Goal: Task Accomplishment & Management: Manage account settings

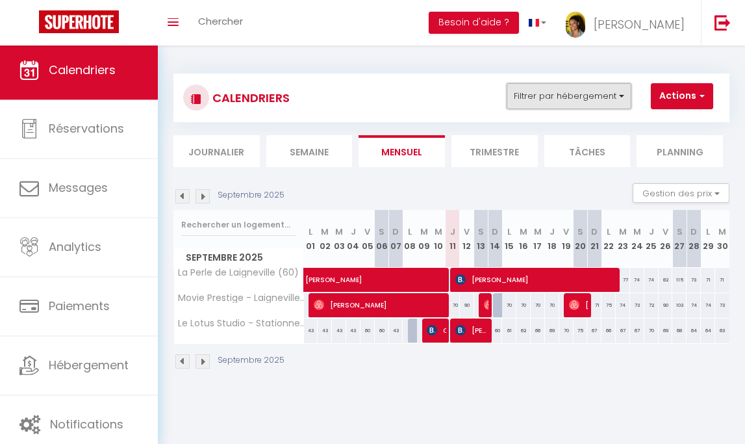
click at [577, 95] on button "Filtrer par hébergement" at bounding box center [569, 96] width 125 height 26
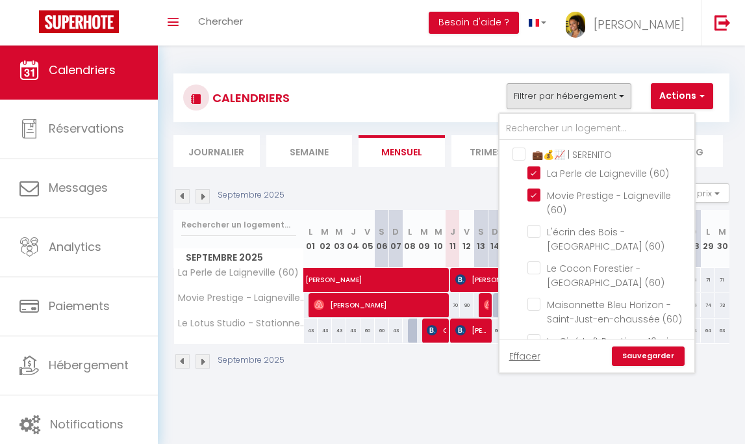
click at [520, 147] on input "‍💼💰📈 | SERENITO" at bounding box center [609, 153] width 195 height 13
checkbox input "true"
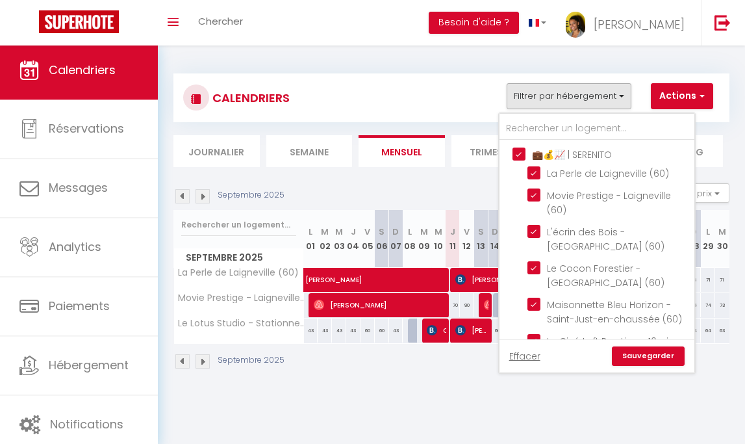
checkbox input "true"
checkbox input "false"
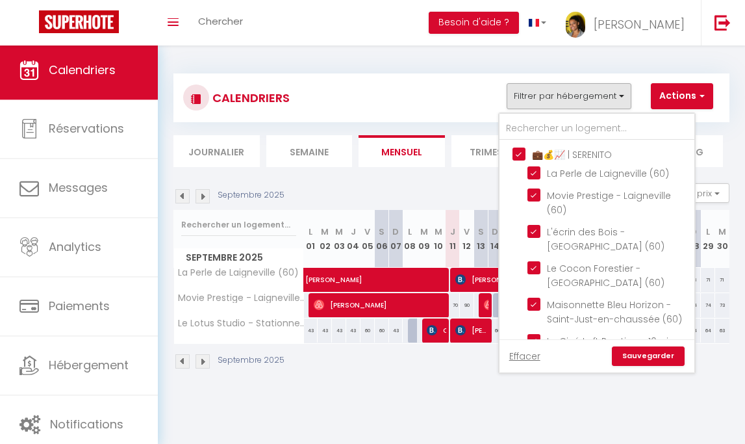
checkbox input "false"
checkbox input "true"
checkbox input "false"
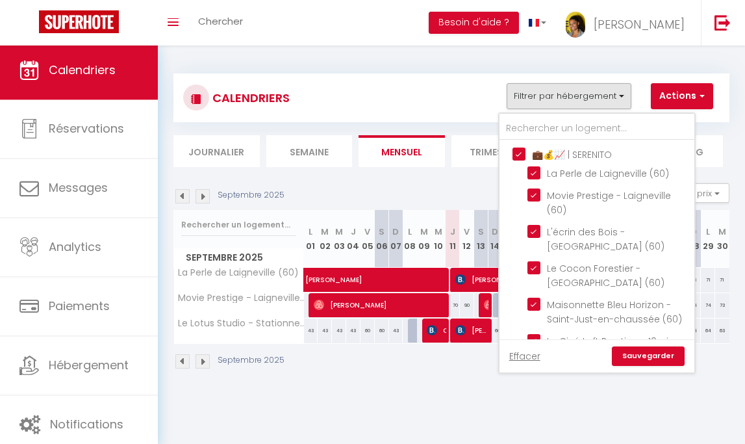
checkbox input "false"
click at [520, 147] on input "‍💼💰📈 | SERENITO" at bounding box center [609, 153] width 195 height 13
checkbox input "false"
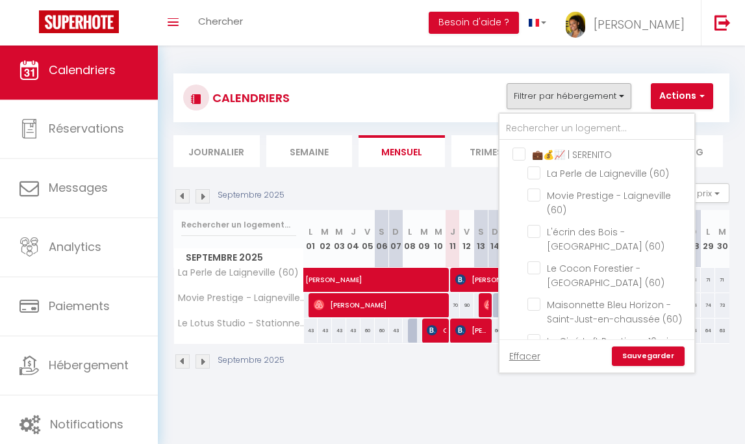
checkbox input "false"
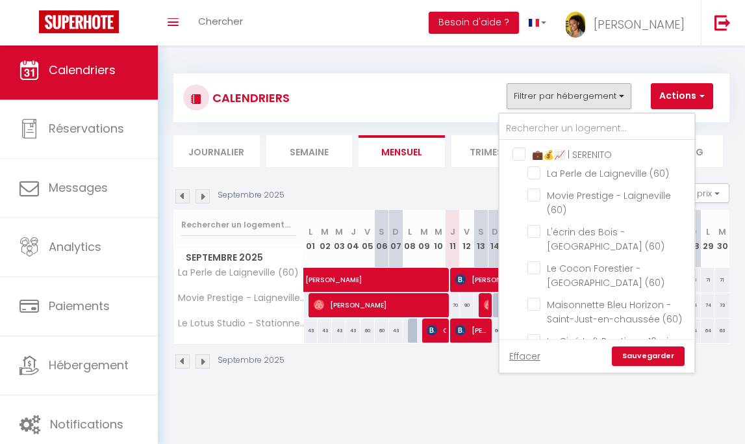
checkbox input "false"
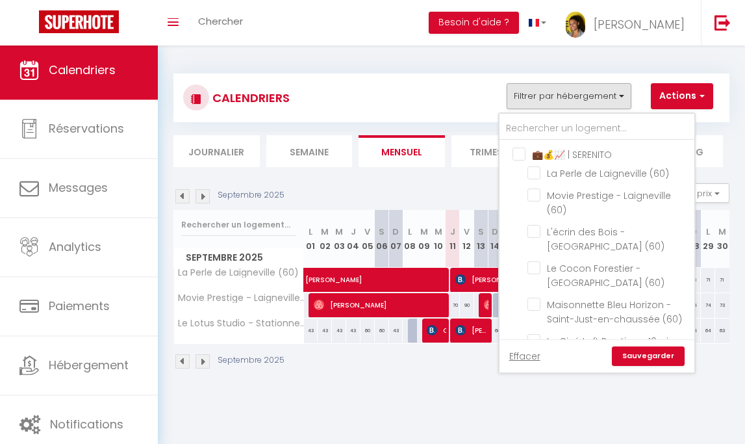
checkbox input "false"
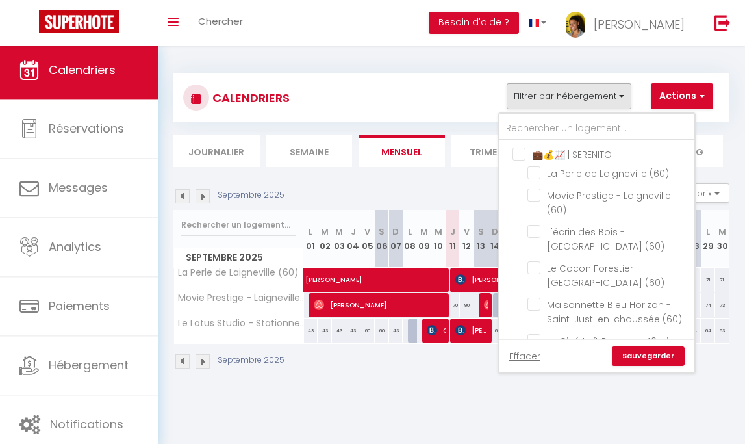
checkbox input "false"
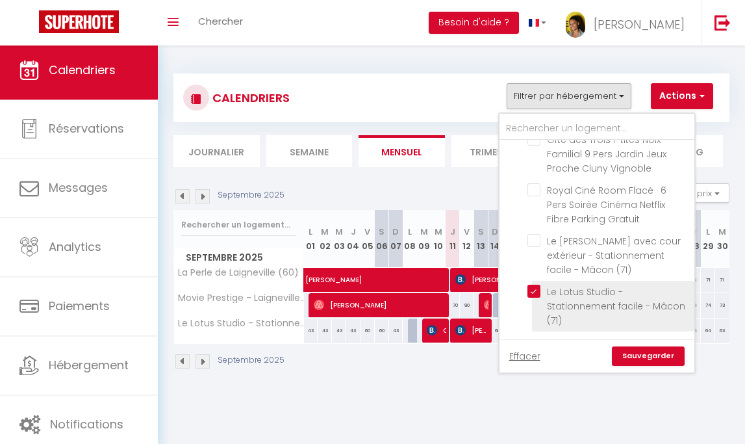
scroll to position [306, 0]
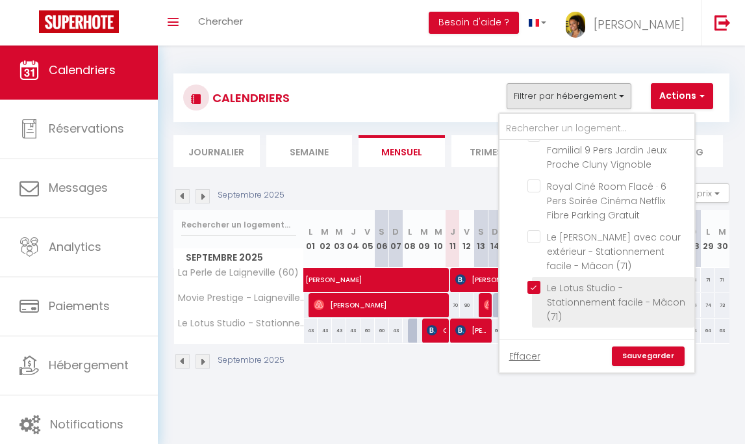
click at [534, 294] on input "Le Lotus Studio - Stationnement facile - Mâcon (71)" at bounding box center [608, 287] width 162 height 13
checkbox input "false"
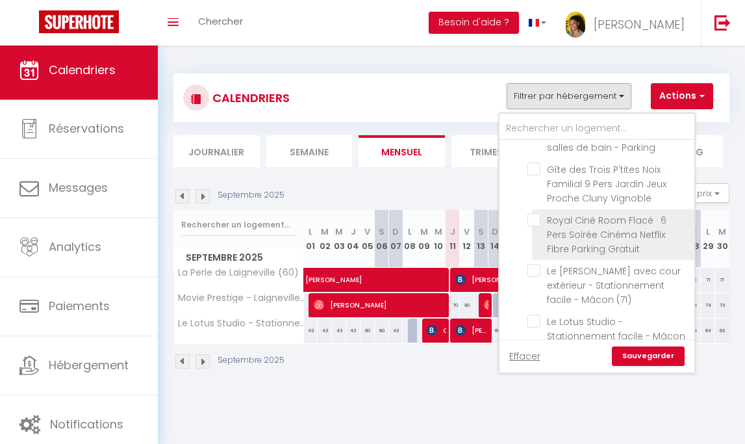
click at [533, 226] on input "Royal Ciné Room Flacé · 6 Pers Soirée Cinéma Netflix Fibre Parking Gratuit" at bounding box center [608, 219] width 162 height 13
checkbox input "true"
checkbox input "false"
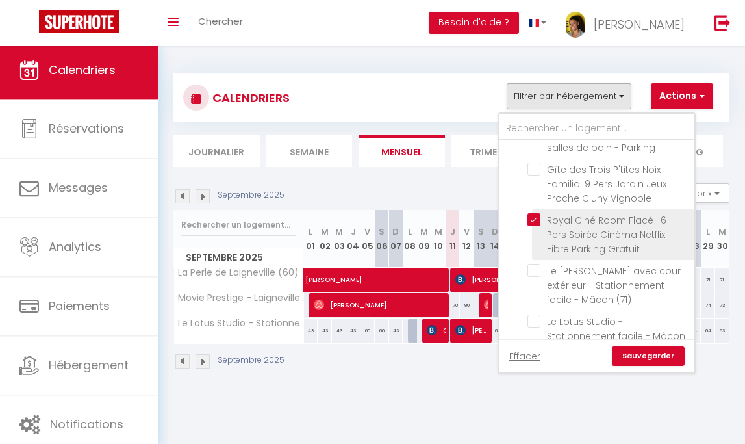
checkbox input "false"
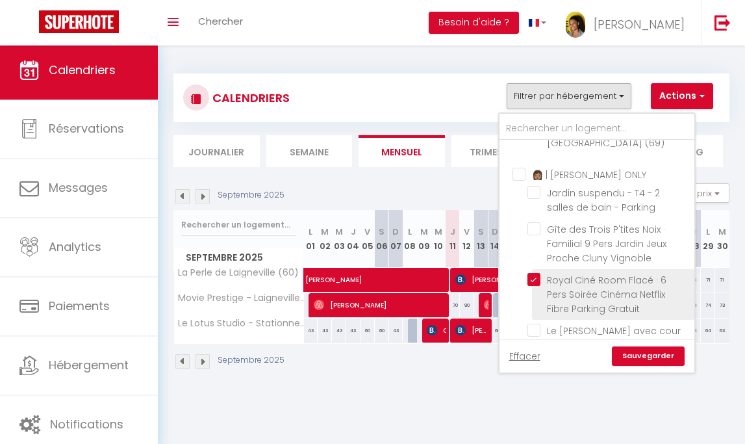
scroll to position [194, 0]
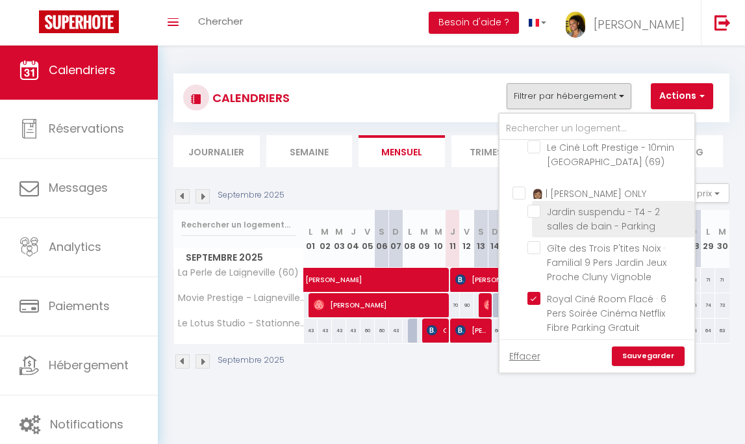
click at [533, 218] on input "Jardin suspendu - T4 - 2 salles de bain - Parking" at bounding box center [608, 211] width 162 height 13
checkbox input "true"
checkbox input "false"
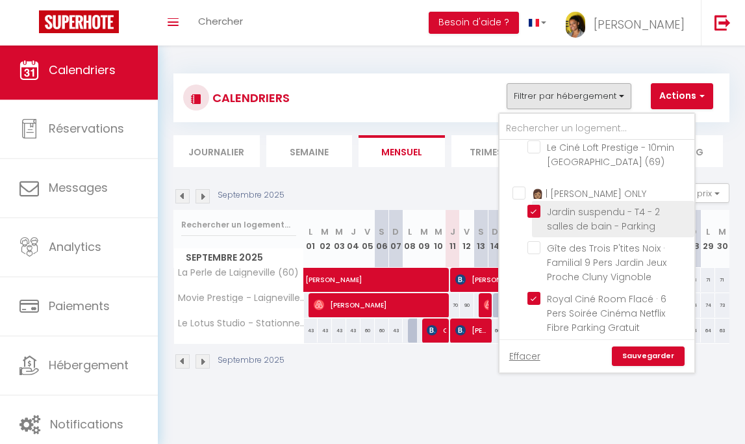
checkbox input "false"
click at [635, 363] on link "Sauvegarder" at bounding box center [648, 355] width 73 height 19
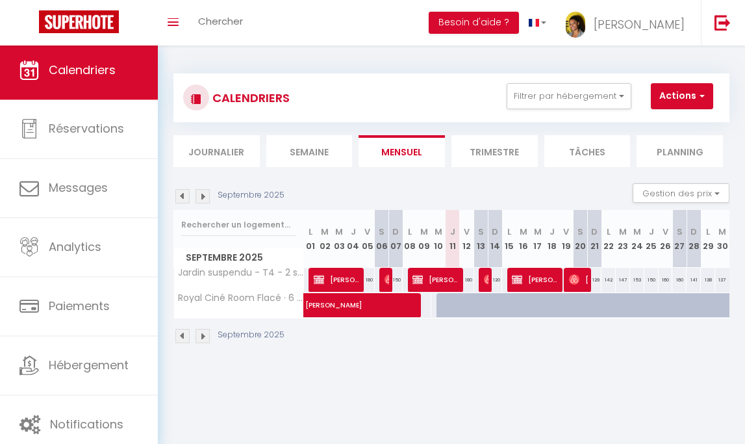
click at [184, 198] on img at bounding box center [182, 196] width 14 height 14
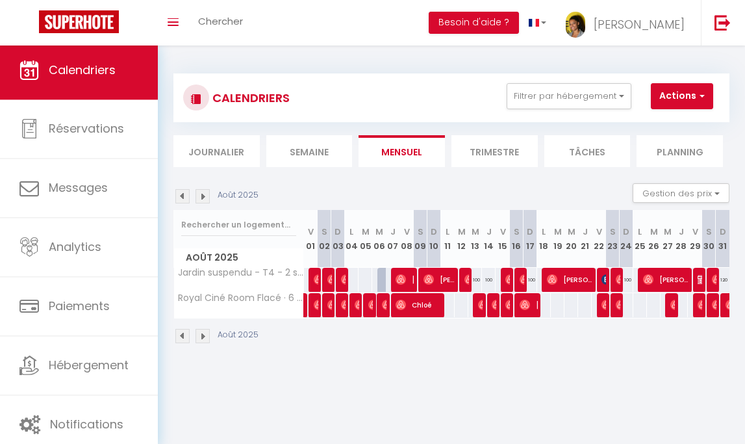
click at [207, 199] on img at bounding box center [202, 196] width 14 height 14
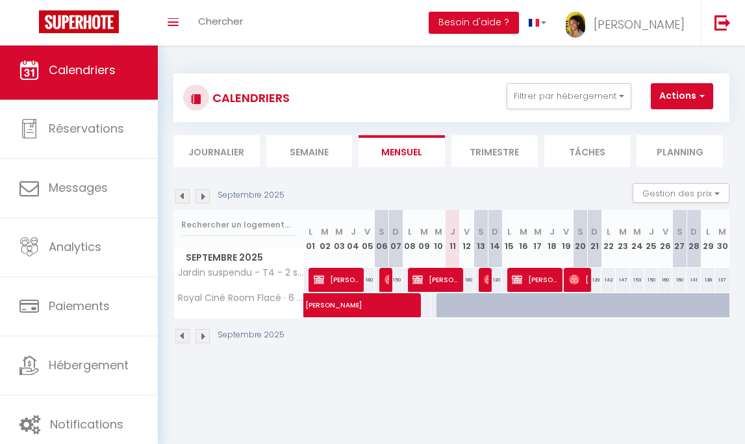
click at [348, 359] on div "CALENDRIERS Filtrer par hébergement ‍💼💰📈 | SERENITO [GEOGRAPHIC_DATA] (60) Movi…" at bounding box center [451, 208] width 587 height 327
click at [427, 305] on span "[PERSON_NAME]" at bounding box center [424, 298] width 239 height 25
select select "OK"
select select "0"
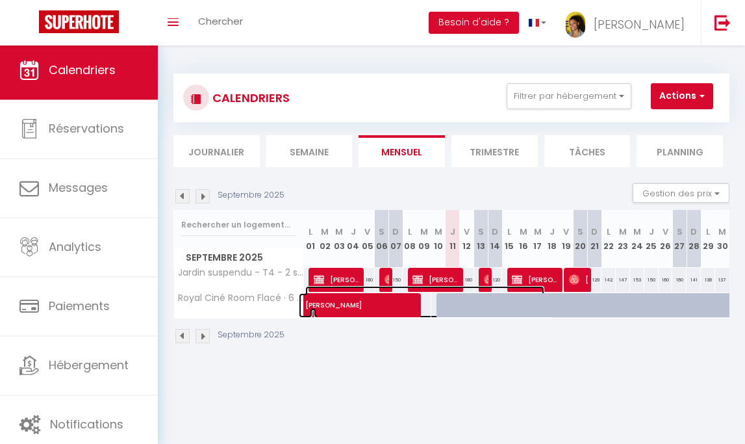
select select "0"
select select "1"
select select
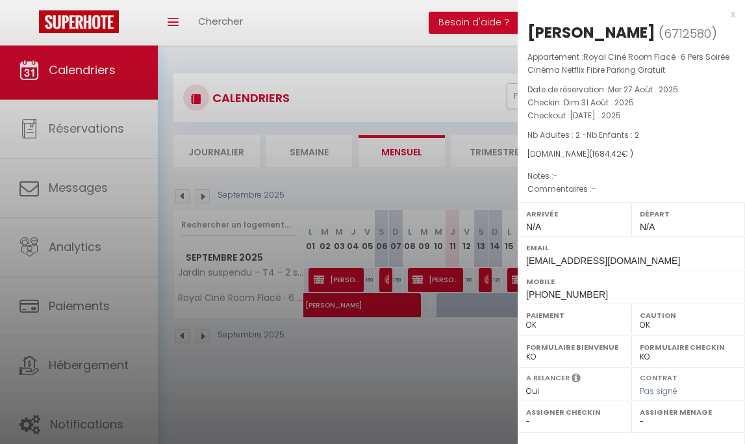
click at [442, 350] on div at bounding box center [372, 222] width 745 height 444
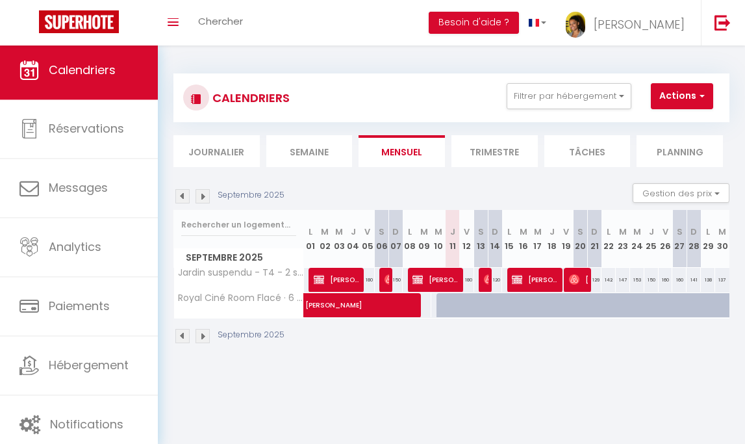
click at [316, 338] on div "Septembre 2025" at bounding box center [451, 337] width 556 height 38
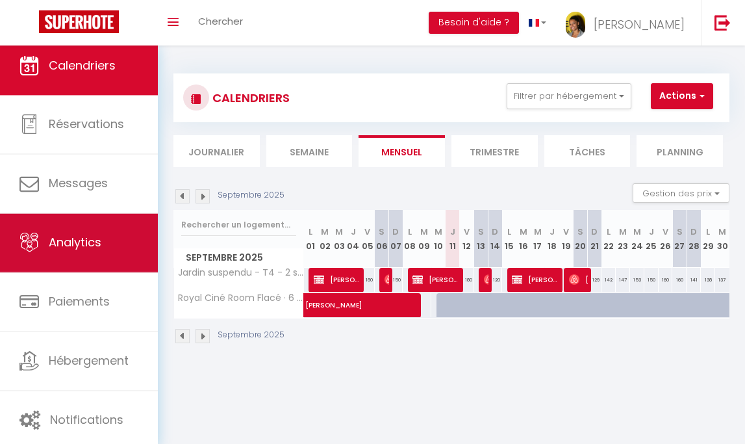
click at [129, 258] on link "Analytics" at bounding box center [79, 243] width 158 height 58
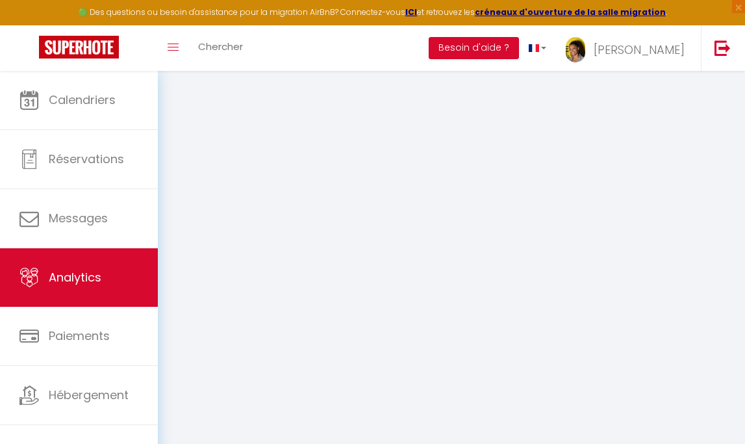
select select "2025"
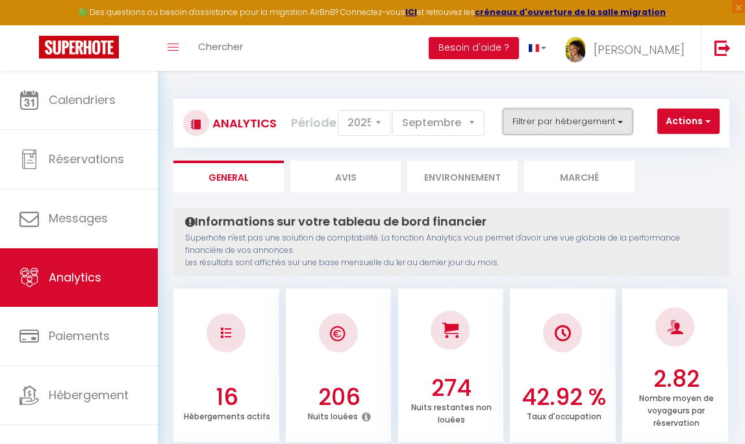
click at [558, 112] on button "Filtrer par hébergement" at bounding box center [568, 121] width 130 height 26
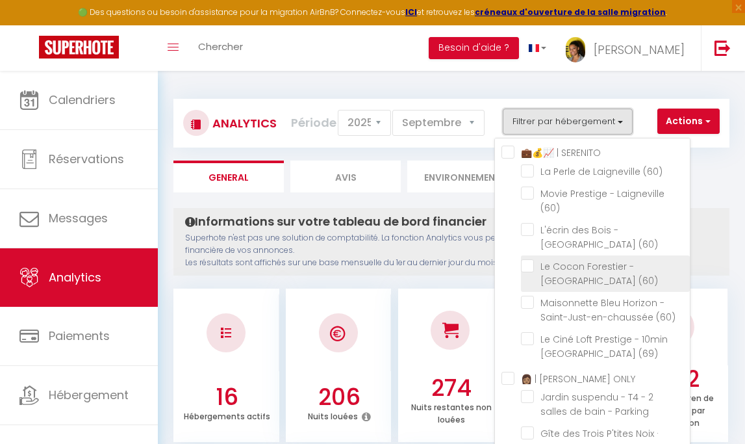
scroll to position [4, 0]
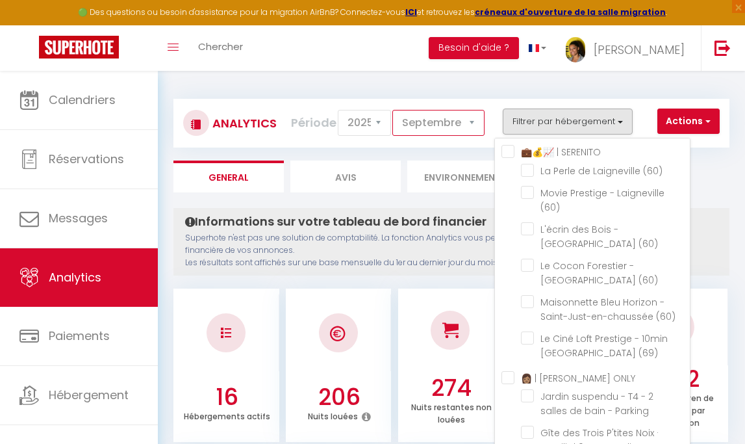
click at [455, 125] on select "[PERSON_NAME] Mars Avril Mai Juin Juillet Août Septembre Octobre Novembre Décem…" at bounding box center [438, 123] width 92 height 26
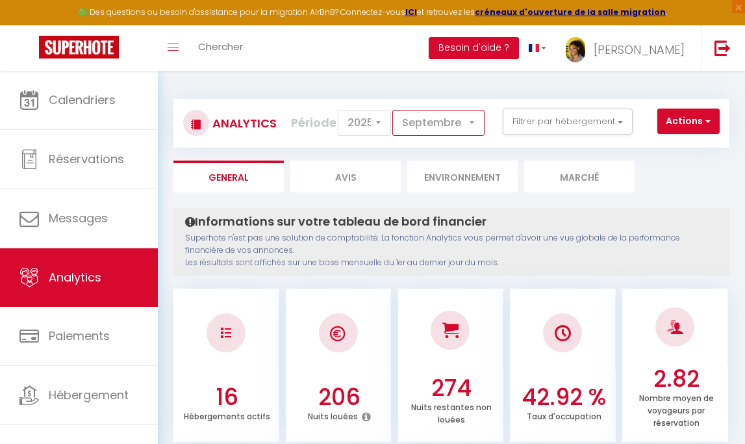
select select "8"
click at [394, 110] on select "[PERSON_NAME] Mars Avril Mai Juin Juillet Août Septembre Octobre Novembre Décem…" at bounding box center [438, 123] width 92 height 26
checkbox SERENITO "false"
checkbox \(60\) "false"
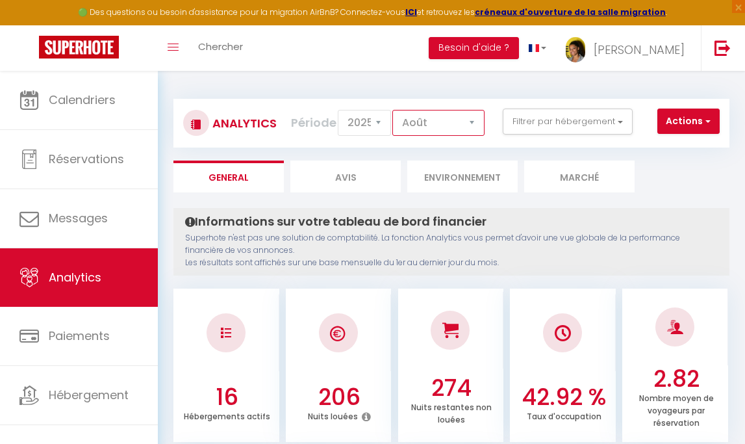
checkbox \(60\) "false"
checkbox \(69\) "false"
checkbox ONLY "false"
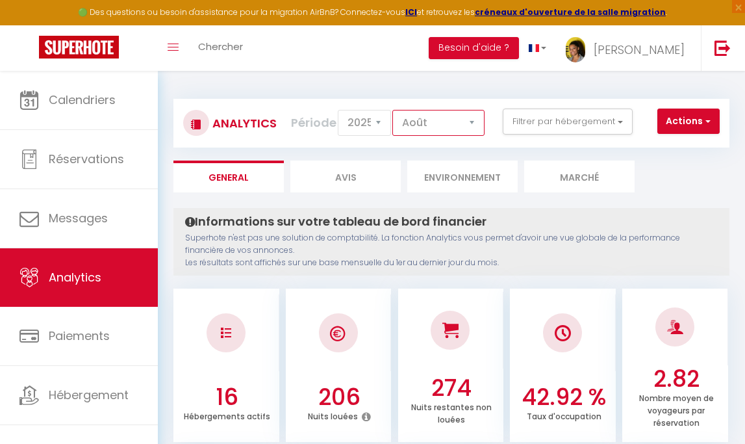
checkbox Parking "false"
checkbox Vignoble "false"
checkbox Gratuit "false"
checkbox \(71\) "false"
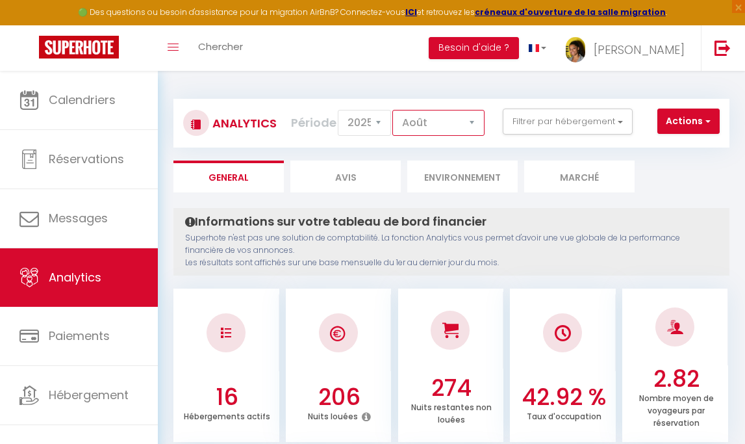
checkbox ONLY "false"
checkbox \(93\) "false"
checkbox SERENITO "false"
checkbox \(60\) "false"
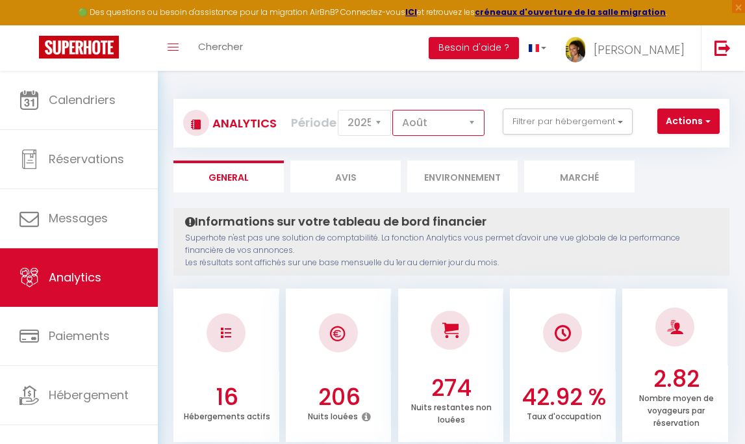
checkbox Conciergerie "false"
checkbox Studio "false"
checkbox Confort "false"
checkbox B "false"
checkbox Bagneux "false"
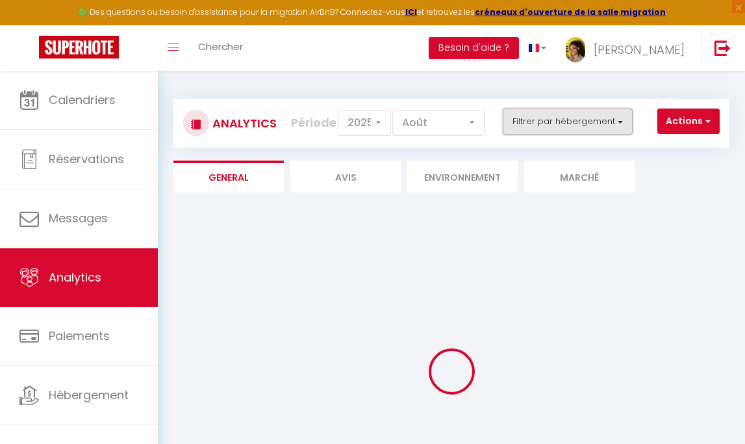
click at [562, 127] on button "Filtrer par hébergement" at bounding box center [568, 121] width 130 height 26
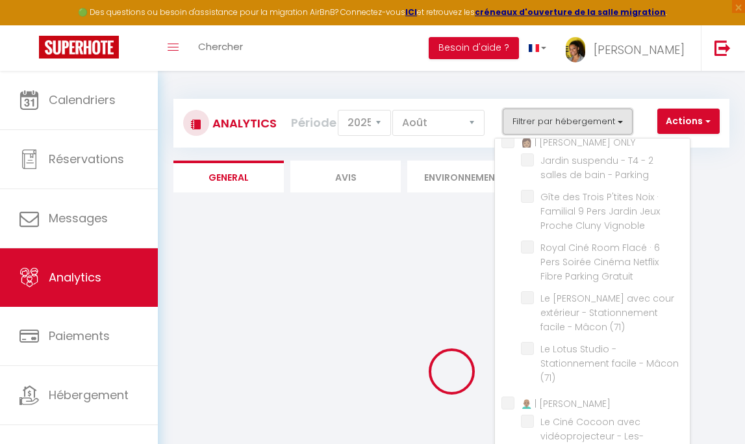
checkbox SERENITO "false"
checkbox \(60\) "false"
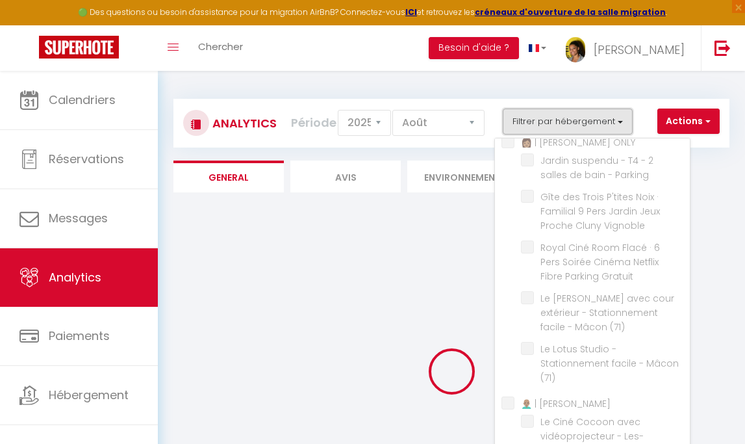
checkbox \(60\) "false"
checkbox \(69\) "false"
checkbox ONLY "false"
checkbox Parking "false"
checkbox Vignoble "false"
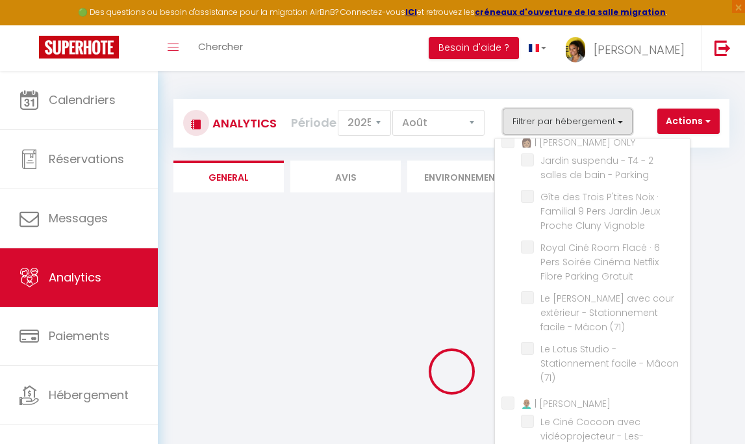
checkbox Gratuit "false"
checkbox \(71\) "false"
checkbox ONLY "false"
checkbox \(93\) "false"
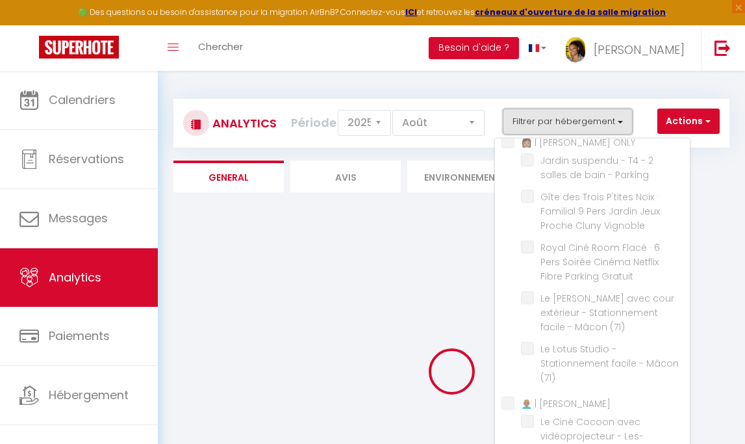
checkbox SERENITO "false"
checkbox \(60\) "false"
checkbox Conciergerie "false"
checkbox Studio "false"
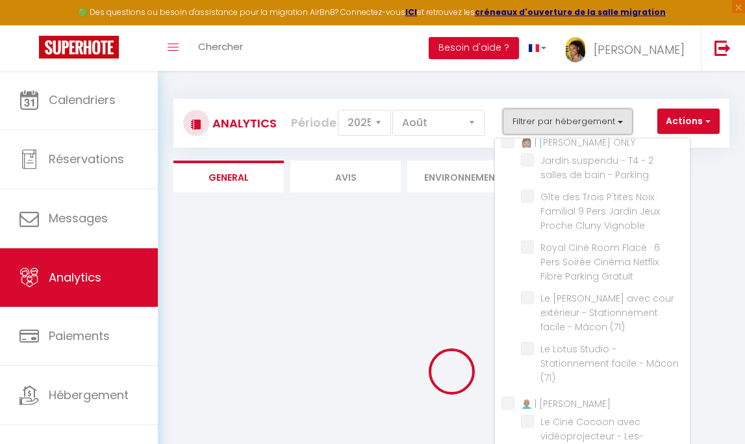
checkbox Confort "false"
checkbox B "false"
checkbox Bagneux "false"
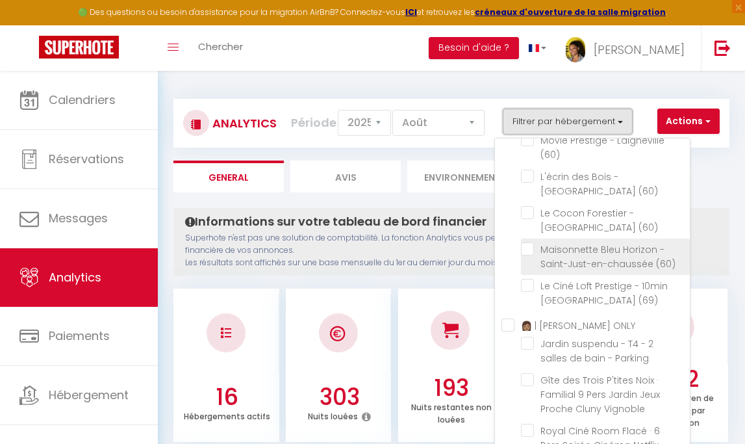
scroll to position [31, 0]
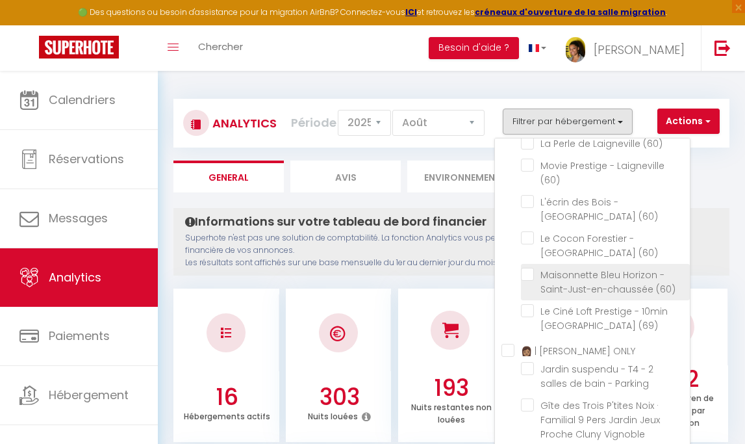
click at [533, 270] on \(60\) "checkbox" at bounding box center [605, 274] width 169 height 13
checkbox \(60\) "true"
checkbox \(60\) "false"
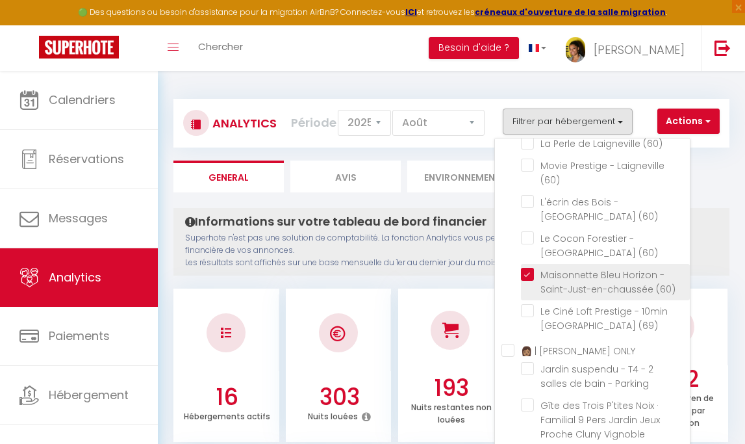
checkbox \(60\) "false"
checkbox \(69\) "false"
checkbox Parking "false"
checkbox Vignoble "false"
checkbox Gratuit "false"
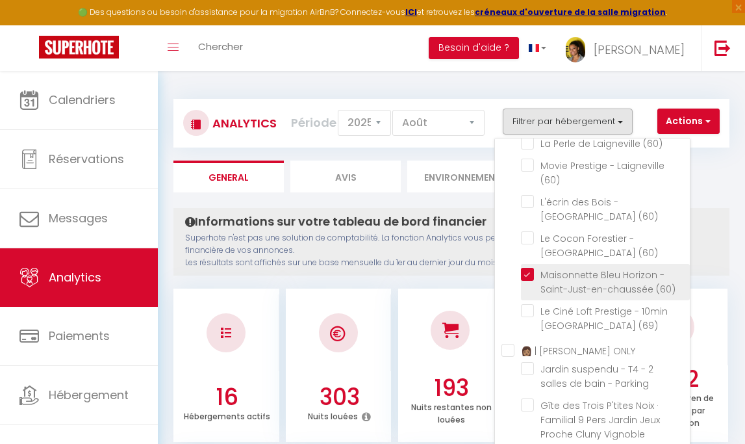
checkbox \(71\) "false"
checkbox \(93\) "false"
checkbox \(60\) "false"
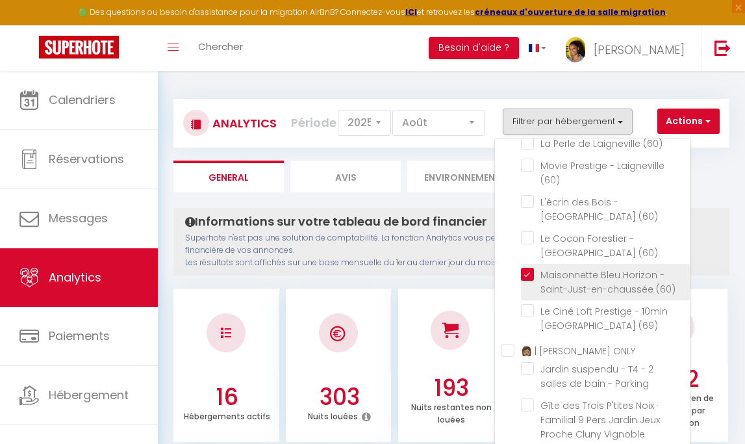
checkbox Studio "false"
checkbox Confort "false"
checkbox B "false"
checkbox Bagneux "false"
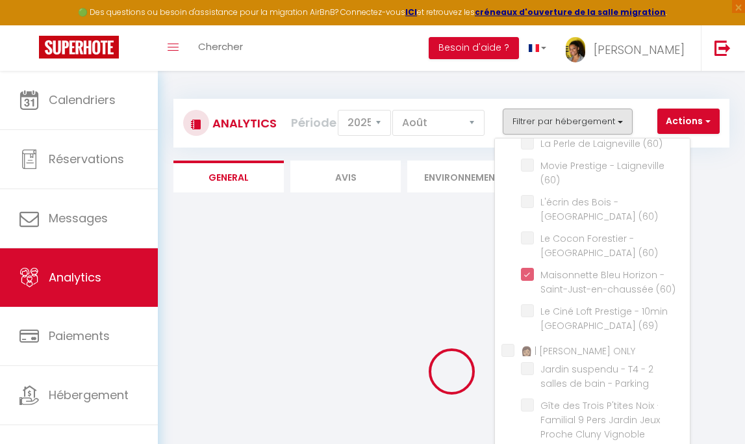
checkbox \(60\) "false"
checkbox \(69\) "false"
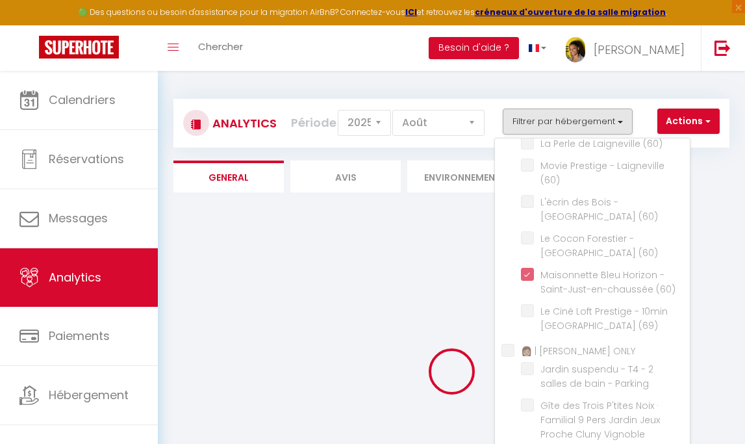
checkbox Parking "false"
checkbox Vignoble "false"
checkbox Gratuit "false"
checkbox \(71\) "false"
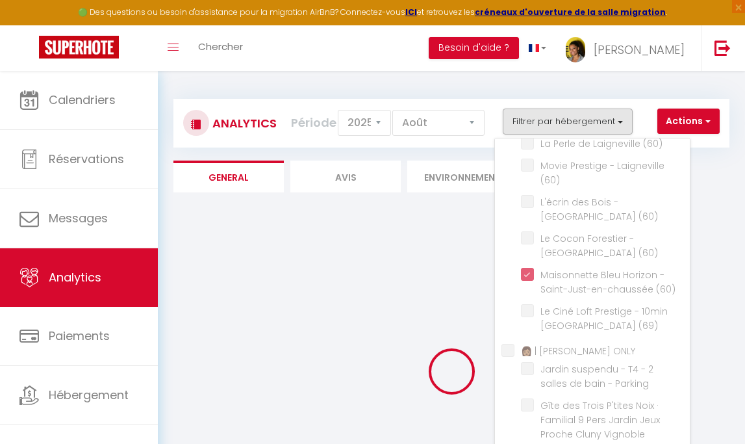
checkbox \(93\) "false"
checkbox \(60\) "false"
checkbox Studio "false"
checkbox Confort "false"
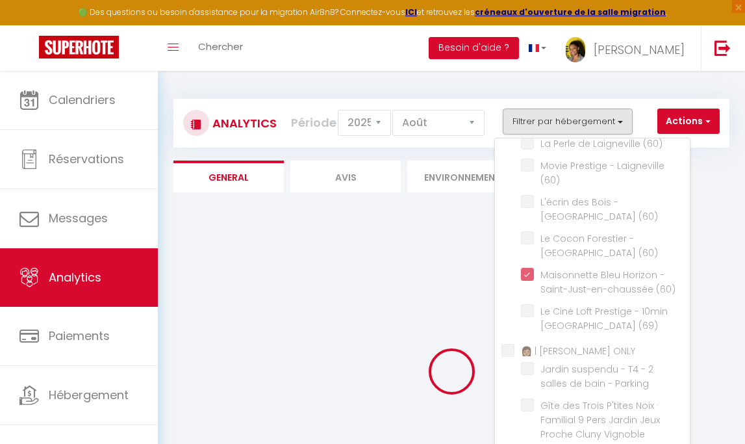
checkbox B "false"
checkbox Bagneux "false"
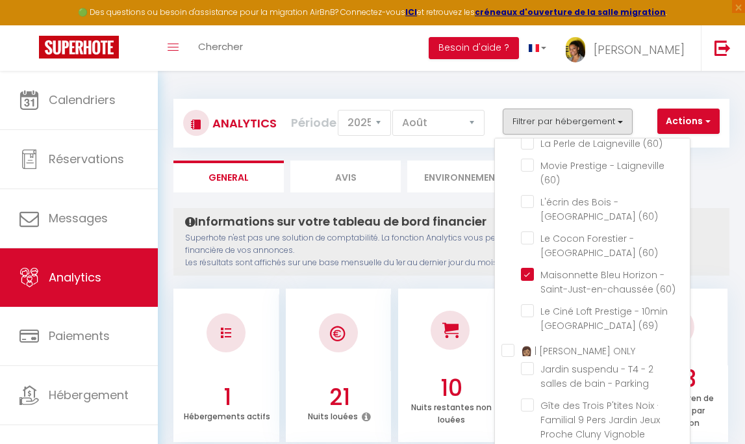
click at [443, 249] on p "Superhote n'est pas une solution de comptabilité. La fonction Analytics vous pe…" at bounding box center [451, 250] width 533 height 37
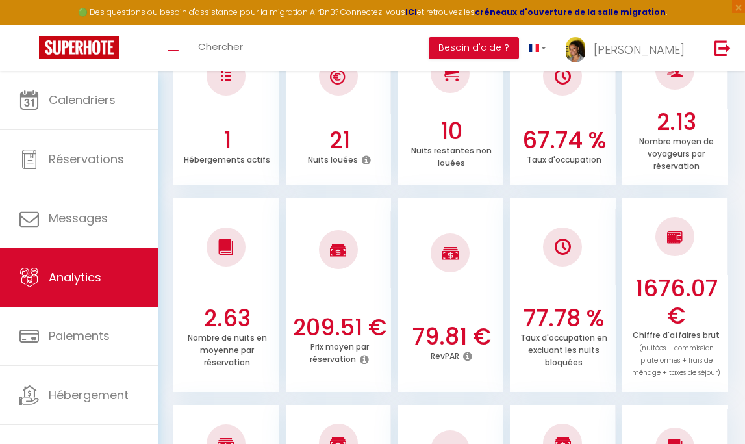
scroll to position [0, 0]
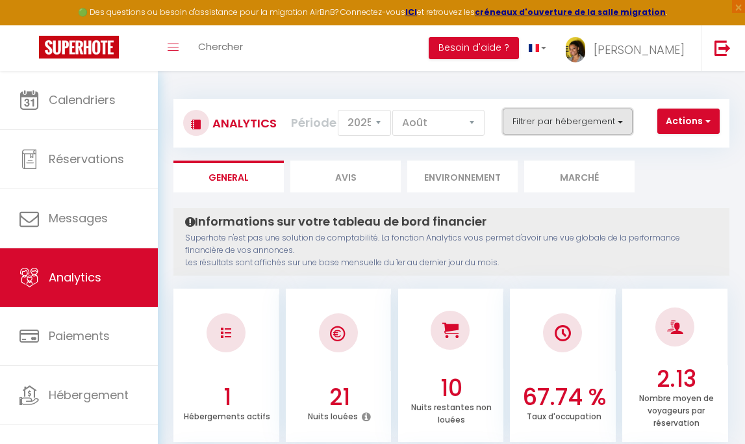
click at [540, 122] on button "Filtrer par hébergement" at bounding box center [568, 121] width 130 height 26
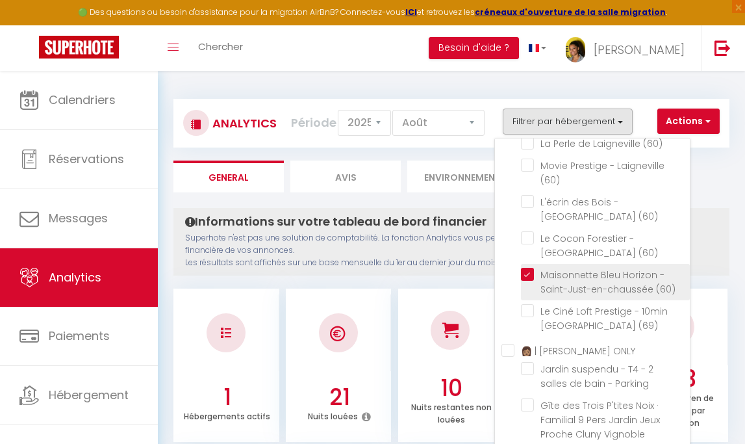
click at [533, 274] on \(60\) "checkbox" at bounding box center [605, 274] width 169 height 13
checkbox \(60\) "false"
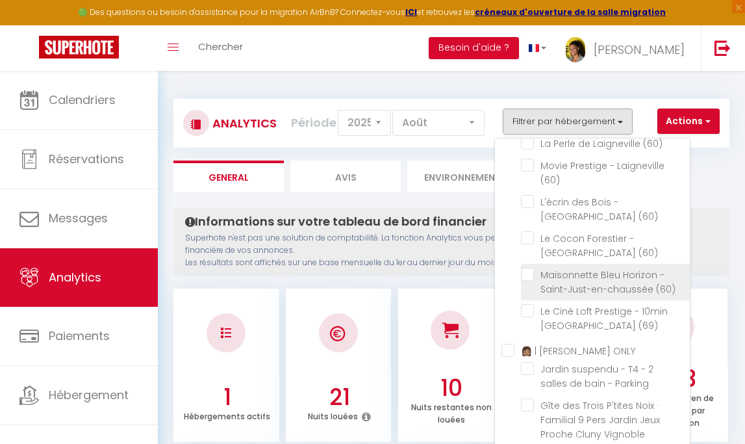
checkbox \(60\) "false"
checkbox \(69\) "false"
checkbox Parking "false"
checkbox Vignoble "false"
checkbox Gratuit "false"
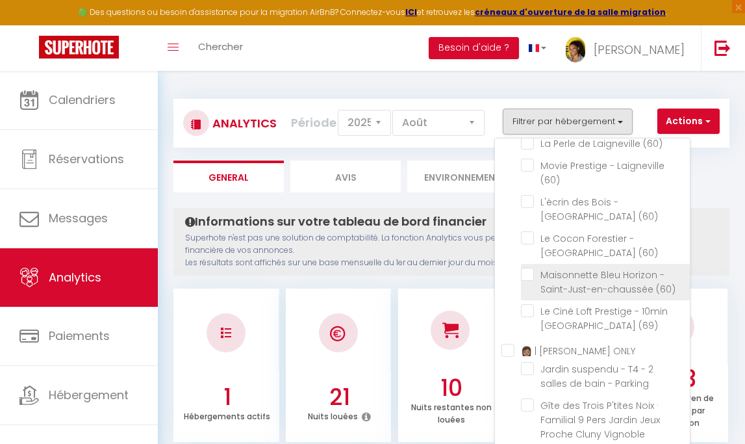
checkbox \(71\) "false"
checkbox \(93\) "false"
checkbox \(60\) "false"
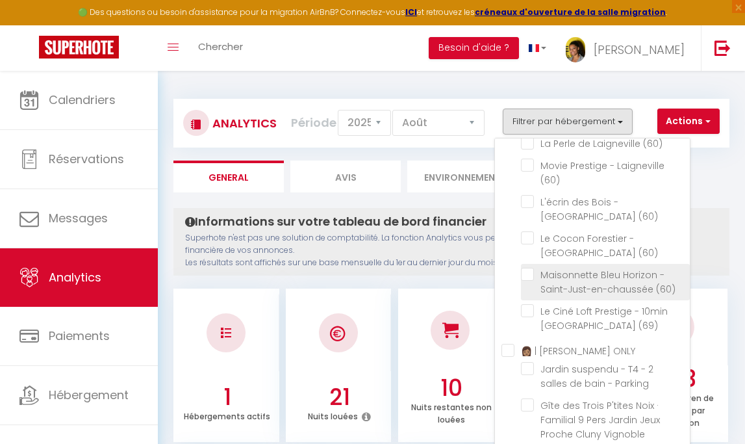
checkbox Studio "false"
checkbox Confort "false"
checkbox B "false"
checkbox Bagneux "false"
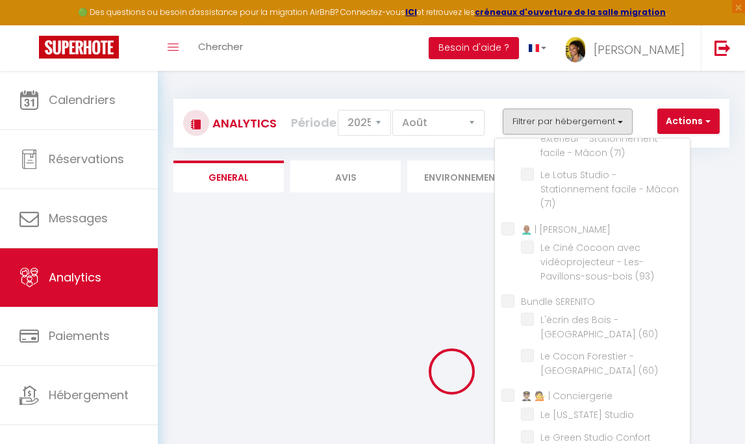
scroll to position [426, 0]
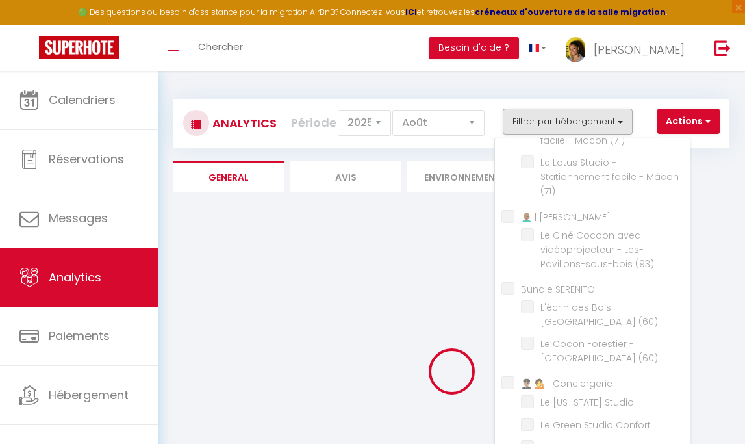
checkbox \(60\) "false"
checkbox \(69\) "false"
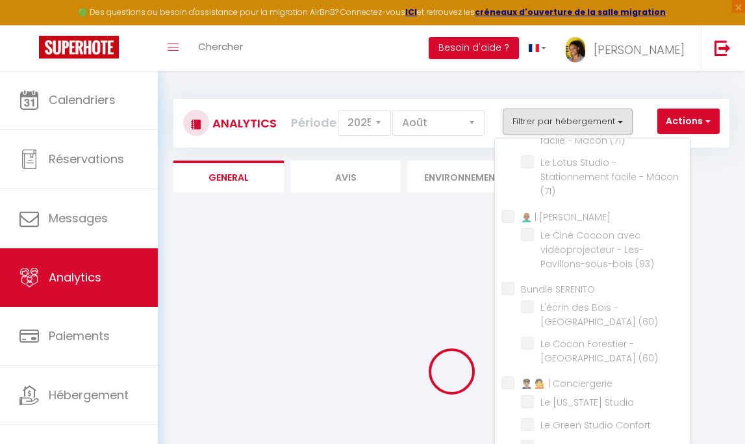
checkbox Parking "false"
checkbox Vignoble "false"
checkbox Gratuit "false"
checkbox \(71\) "false"
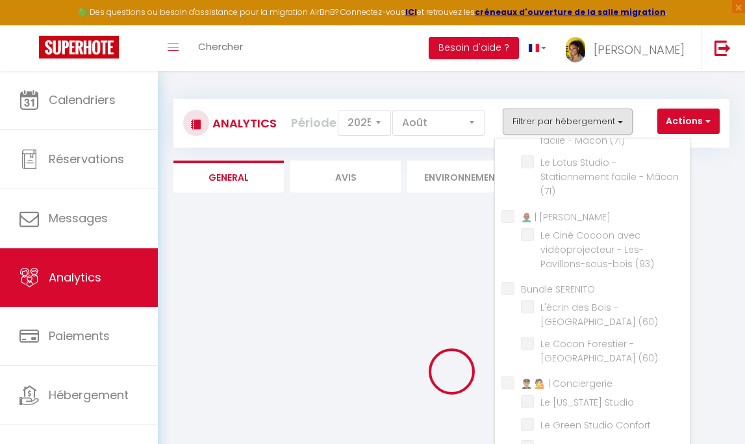
checkbox \(93\) "false"
checkbox \(60\) "false"
checkbox Studio "false"
checkbox Confort "false"
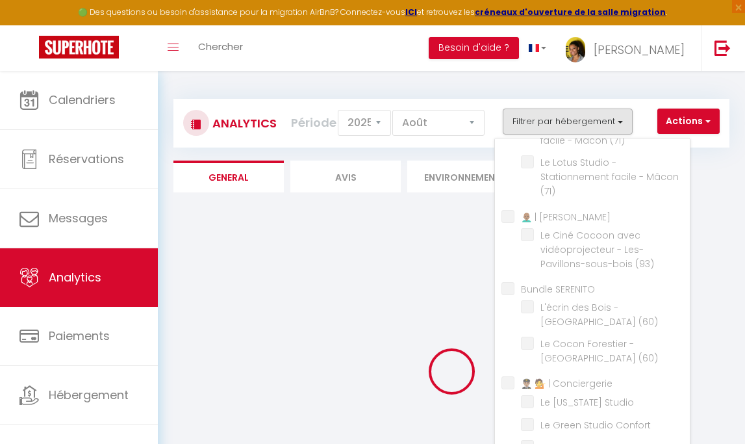
checkbox B "false"
checkbox Bagneux "false"
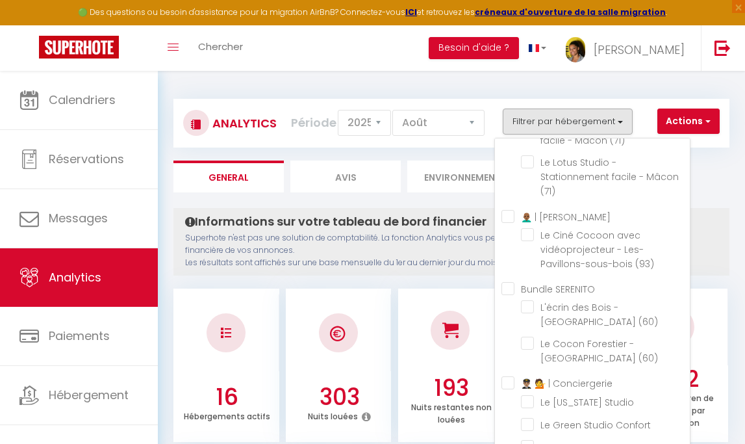
click at [511, 294] on SERENITO "Bundle SERENITO" at bounding box center [595, 287] width 188 height 13
checkbox SERENITO "true"
checkbox \(60\) "false"
checkbox \(60\) "true"
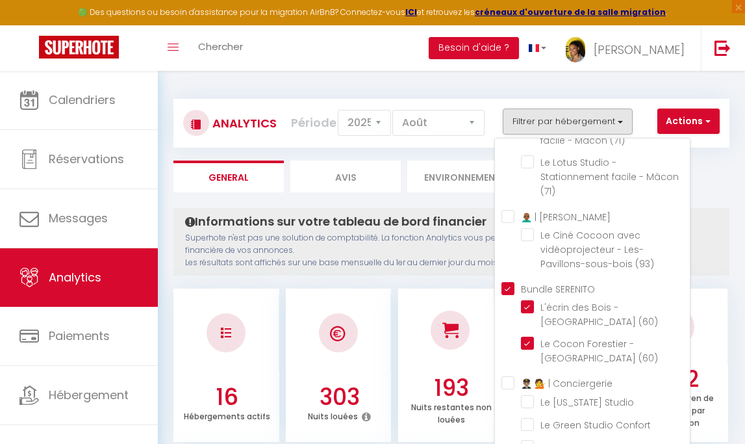
checkbox \(60\) "true"
checkbox \(69\) "false"
checkbox Parking "false"
checkbox Vignoble "false"
checkbox Gratuit "false"
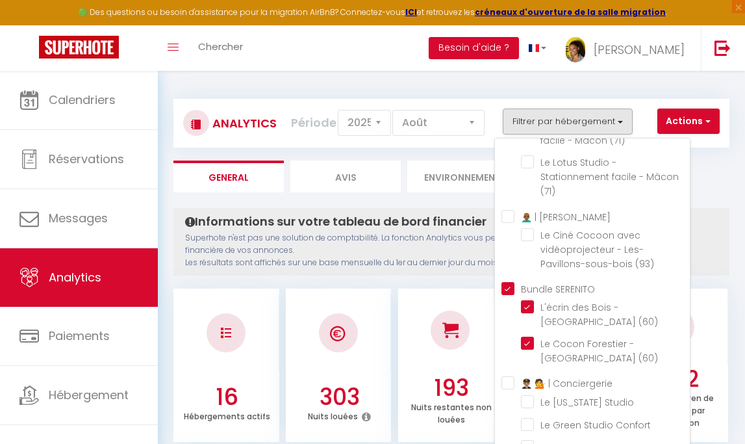
checkbox \(71\) "false"
checkbox \(93\) "false"
checkbox \(60\) "true"
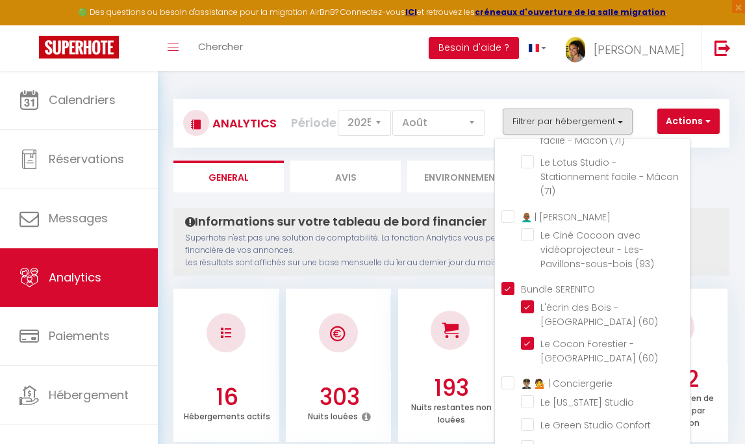
checkbox Studio "false"
checkbox Confort "false"
checkbox B "false"
checkbox Bagneux "false"
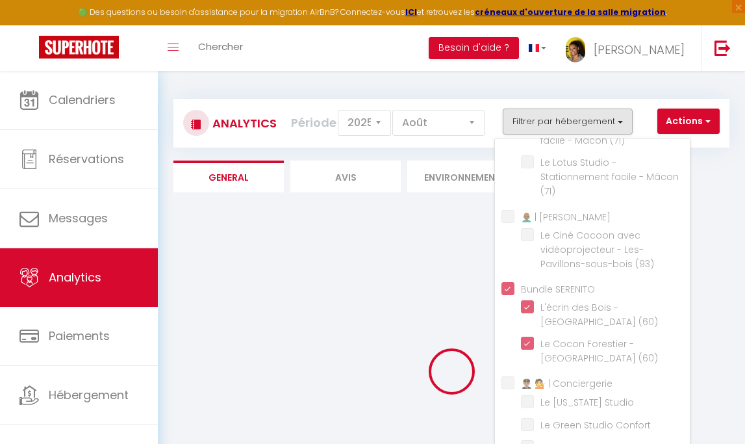
checkbox \(60\) "false"
checkbox \(69\) "false"
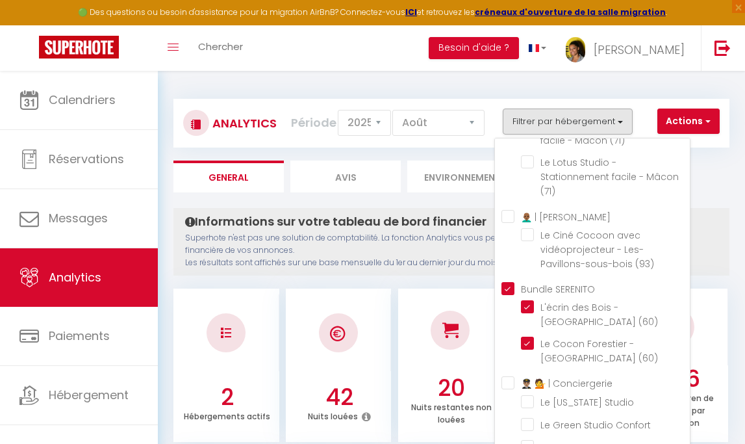
click at [422, 271] on div "Informations sur votre tableau de bord financier Superhote n'est pas une soluti…" at bounding box center [451, 242] width 556 height 68
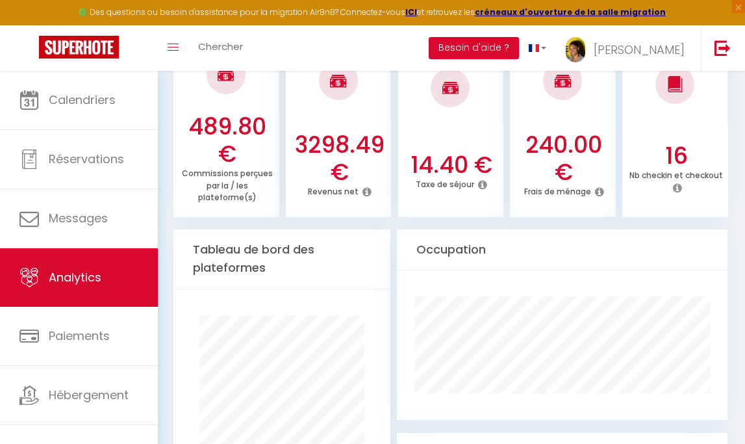
scroll to position [627, 0]
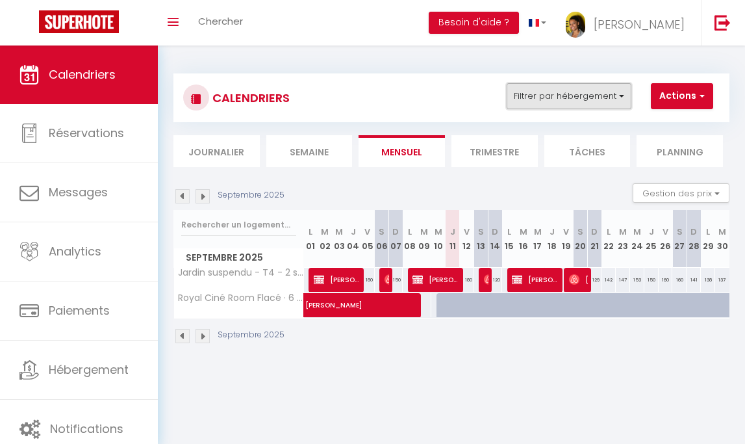
click at [600, 92] on button "Filtrer par hébergement" at bounding box center [569, 96] width 125 height 26
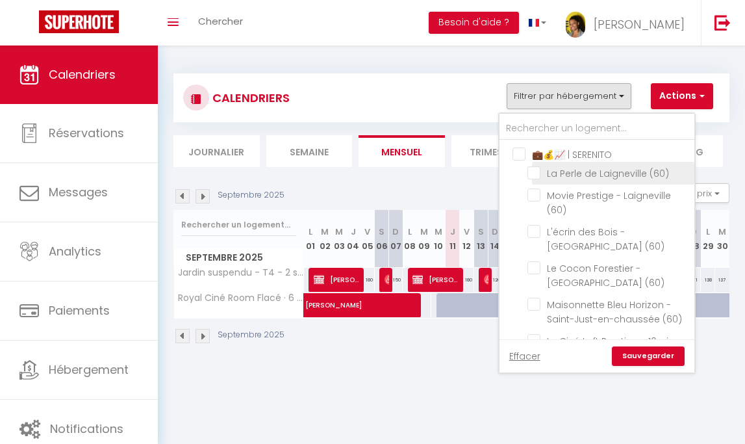
click at [588, 170] on input "La Perle de Laigneville (60)" at bounding box center [608, 172] width 162 height 13
checkbox input "true"
checkbox input "false"
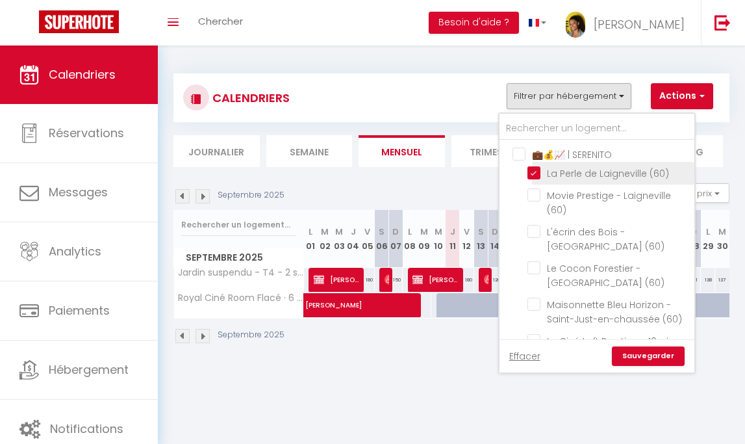
checkbox input "false"
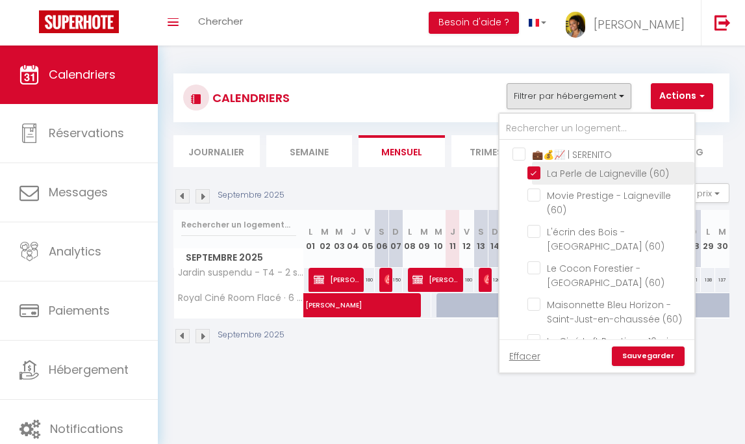
checkbox input "false"
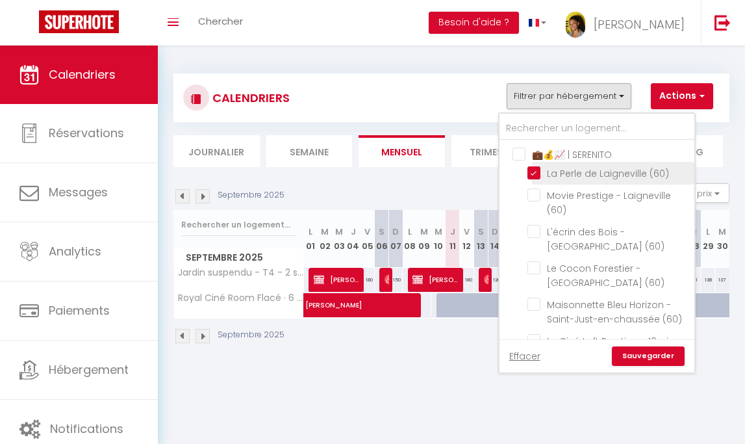
checkbox input "false"
click at [646, 355] on link "Sauvegarder" at bounding box center [648, 355] width 73 height 19
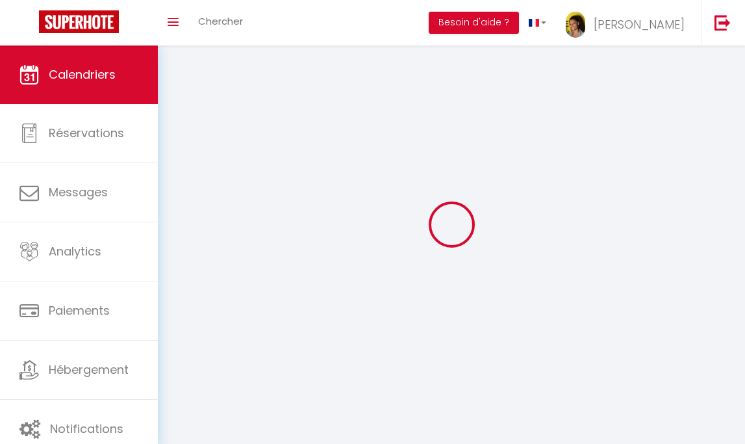
select select
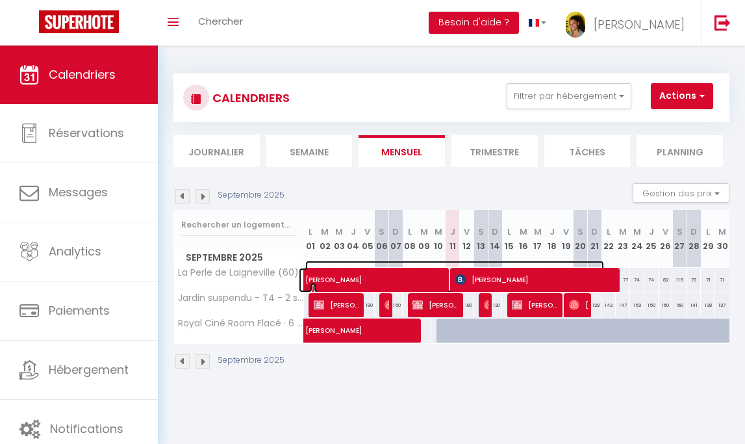
click at [440, 283] on span "[PERSON_NAME]" at bounding box center [454, 272] width 299 height 25
select select "OK"
select select "0"
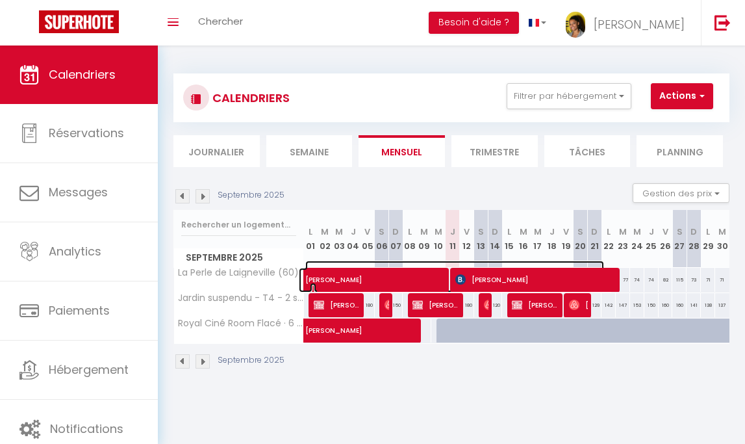
select select "1"
select select
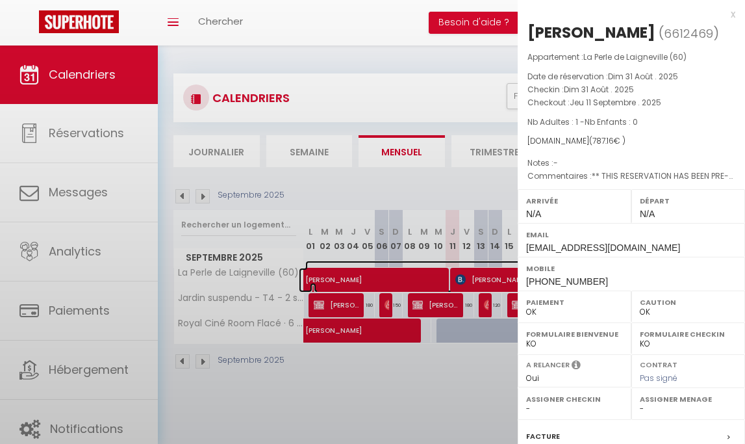
select select "34673"
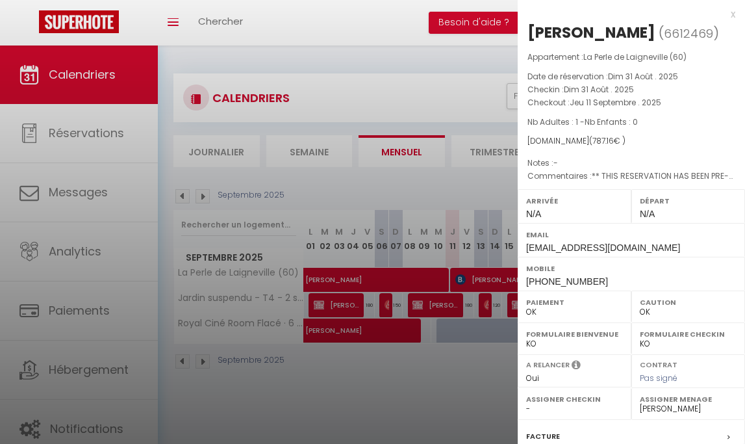
click at [566, 281] on span "+359896866559" at bounding box center [567, 281] width 82 height 10
copy span "359896866559"
click at [438, 373] on div at bounding box center [372, 222] width 745 height 444
checkbox input "false"
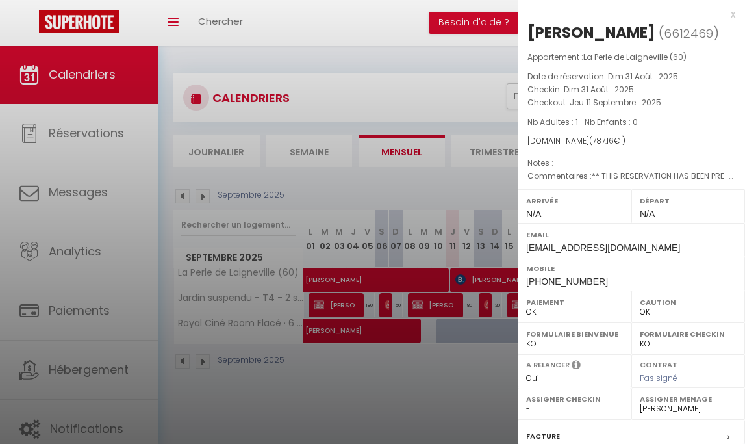
checkbox input "false"
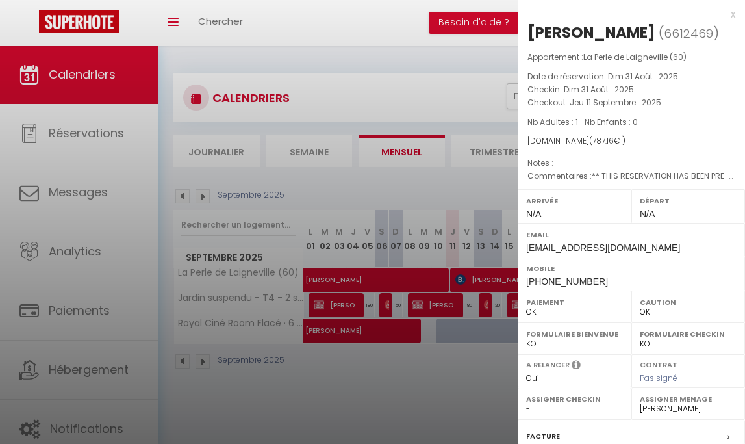
checkbox input "false"
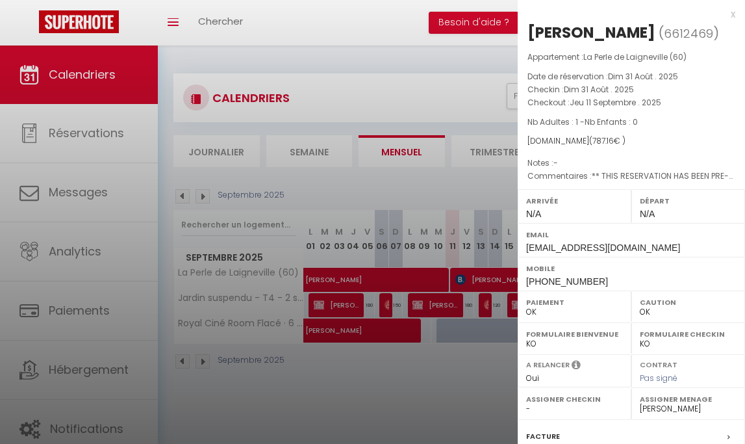
checkbox input "false"
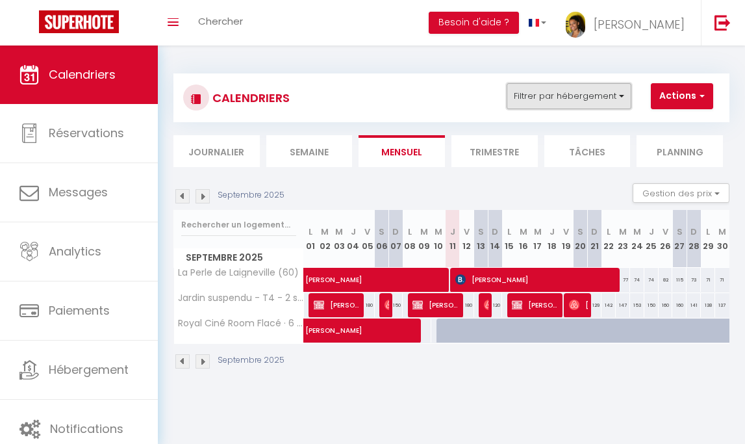
click at [601, 98] on button "Filtrer par hébergement" at bounding box center [569, 96] width 125 height 26
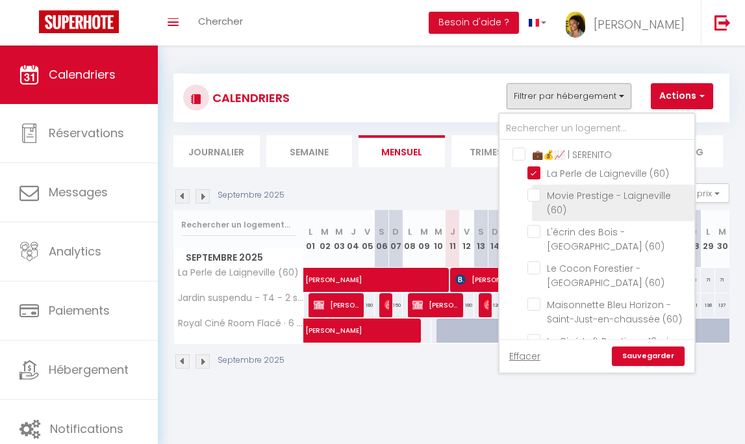
click at [601, 194] on input "Movie Prestige - Laigneville (60)" at bounding box center [608, 194] width 162 height 13
checkbox input "true"
checkbox input "false"
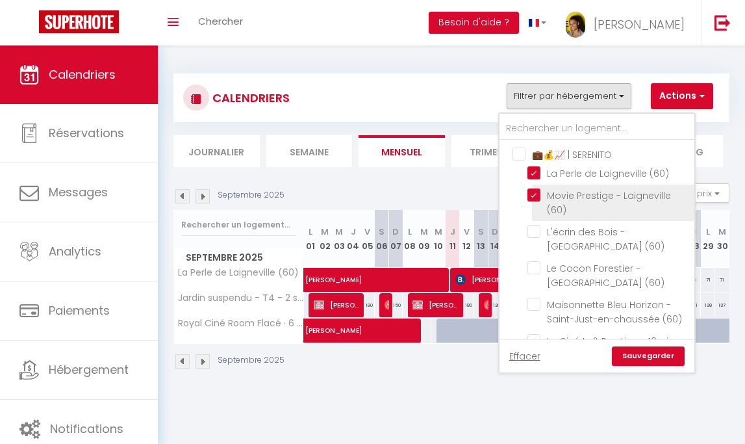
checkbox input "false"
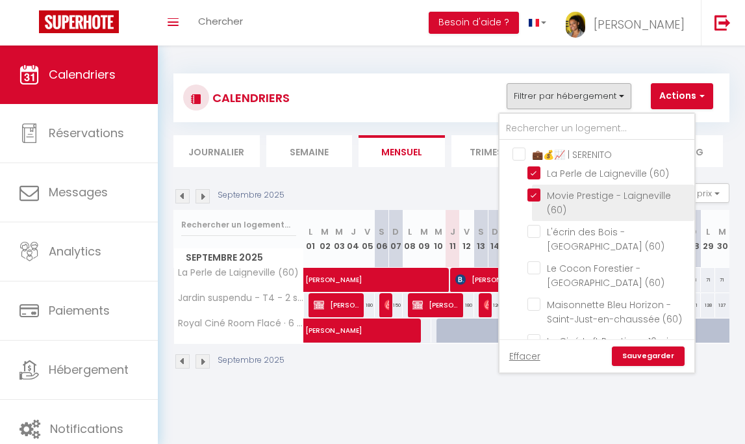
checkbox input "false"
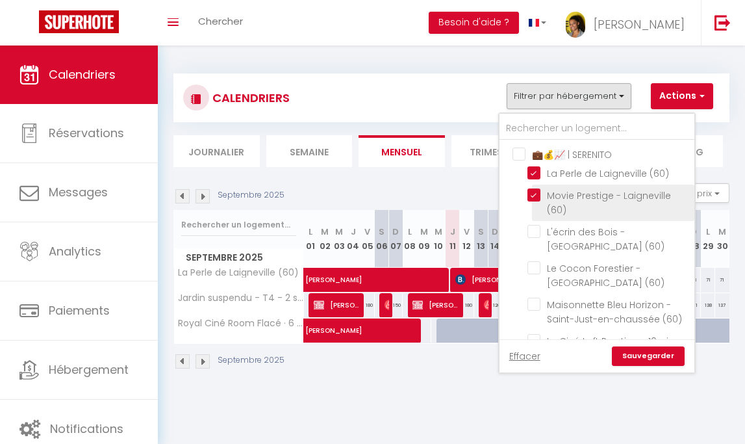
checkbox input "false"
click at [635, 353] on link "Sauvegarder" at bounding box center [648, 355] width 73 height 19
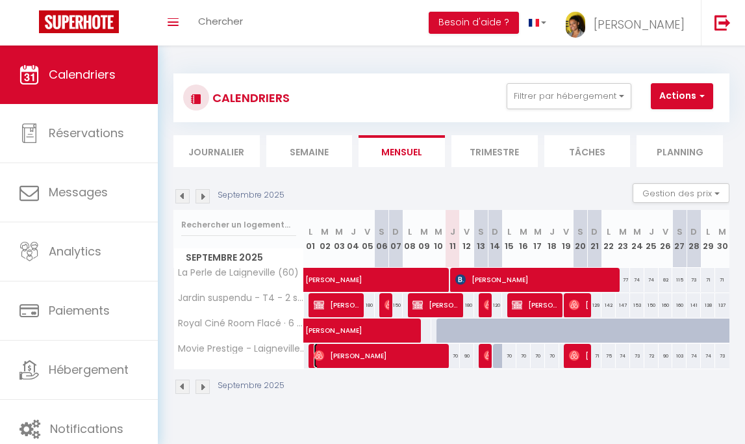
click at [432, 360] on span "[PERSON_NAME]" at bounding box center [380, 355] width 133 height 25
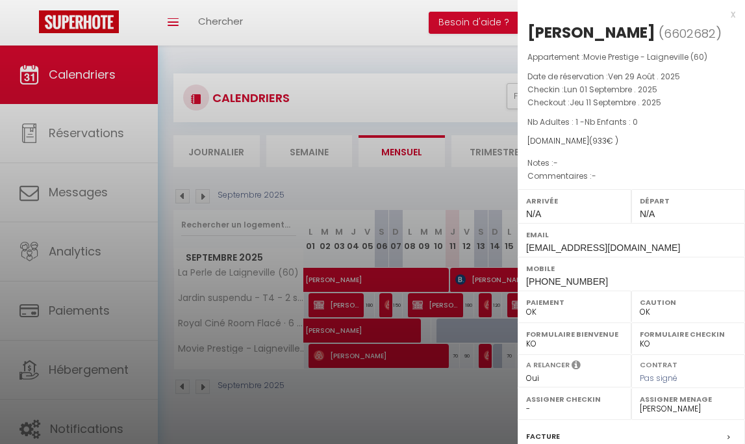
click at [434, 404] on div at bounding box center [372, 222] width 745 height 444
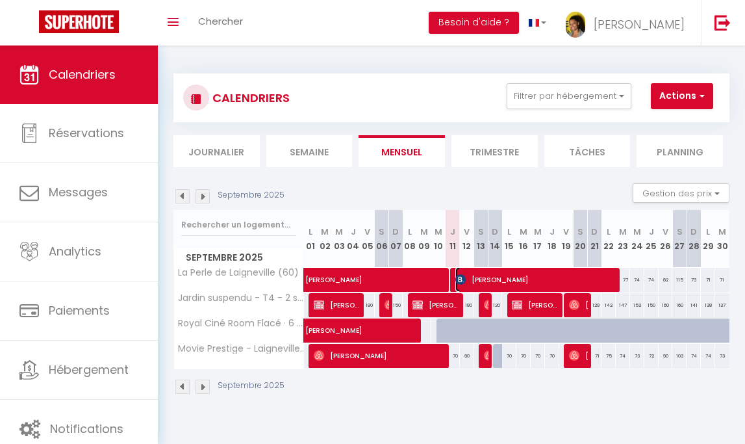
click at [506, 283] on span "[PERSON_NAME]" at bounding box center [536, 279] width 162 height 25
